Goal: Transaction & Acquisition: Purchase product/service

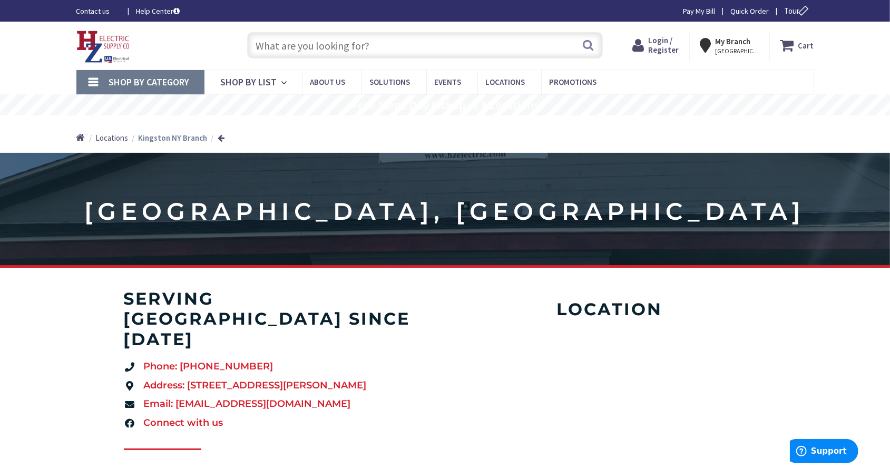
click at [281, 44] on input "text" at bounding box center [425, 45] width 356 height 26
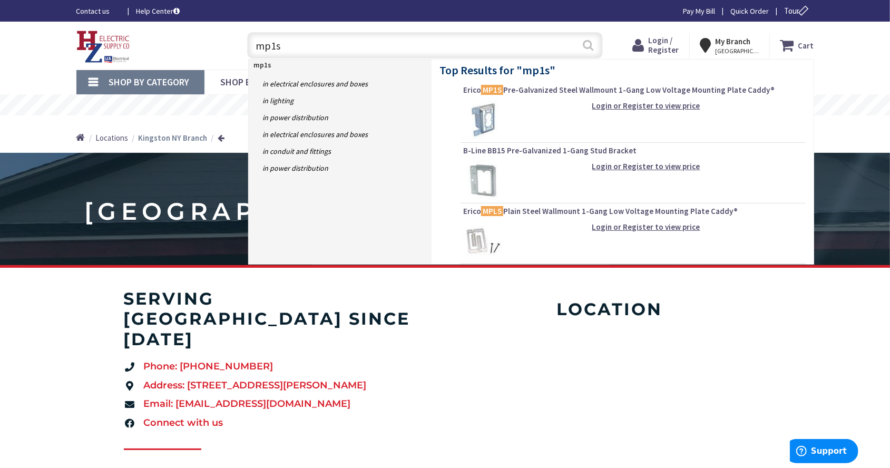
type input "mp1s"
click at [591, 41] on button "Search" at bounding box center [588, 45] width 14 height 24
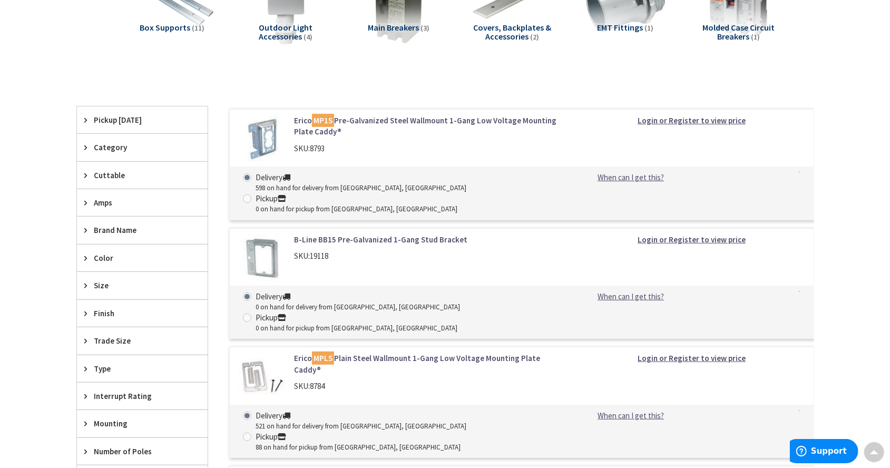
scroll to position [110, 0]
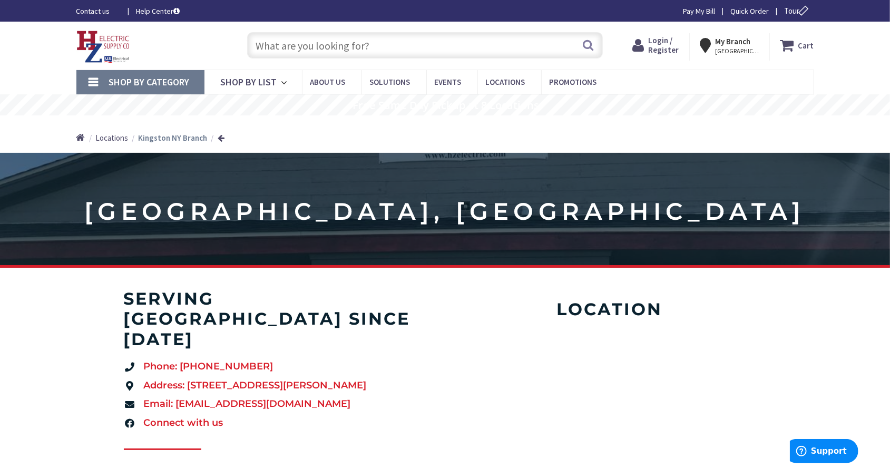
click at [283, 41] on input "text" at bounding box center [425, 45] width 356 height 26
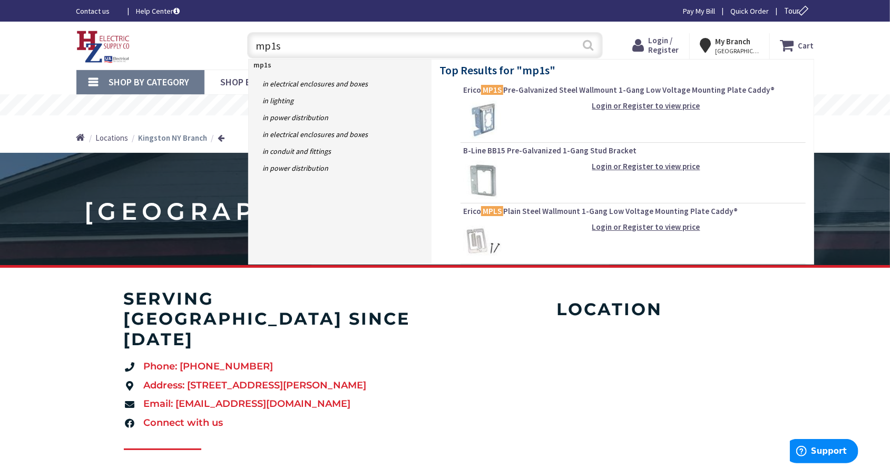
type input "mp1s"
click at [589, 45] on button "Search" at bounding box center [588, 45] width 14 height 24
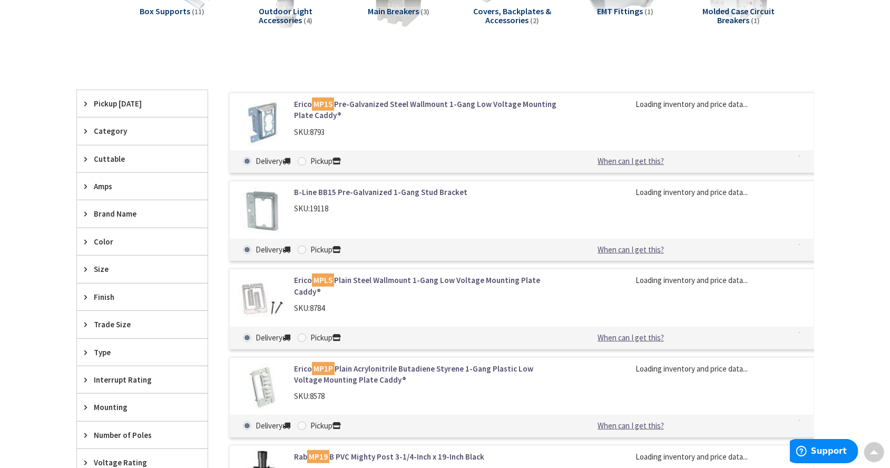
scroll to position [219, 0]
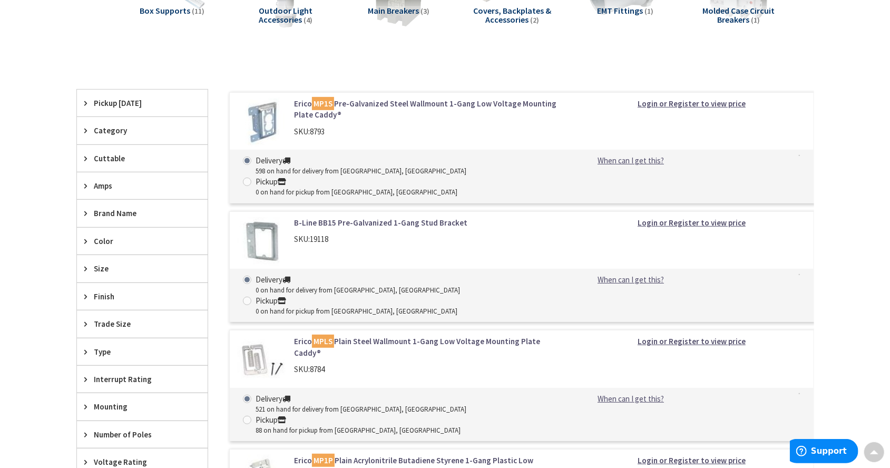
click at [364, 103] on link "Erico MP1S Pre-Galvanized Steel Wallmount 1-Gang Low Voltage Mounting Plate Cad…" at bounding box center [428, 109] width 268 height 23
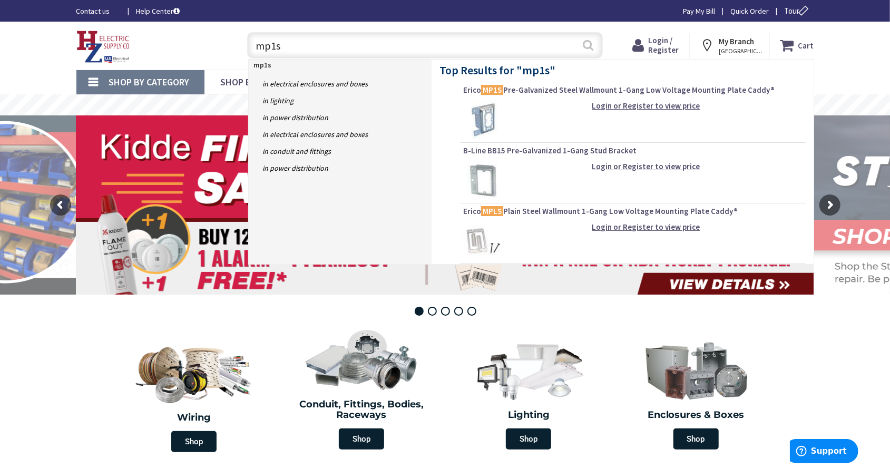
type input "mp1s"
click at [588, 48] on button "Search" at bounding box center [588, 45] width 14 height 24
